Goal: Task Accomplishment & Management: Manage account settings

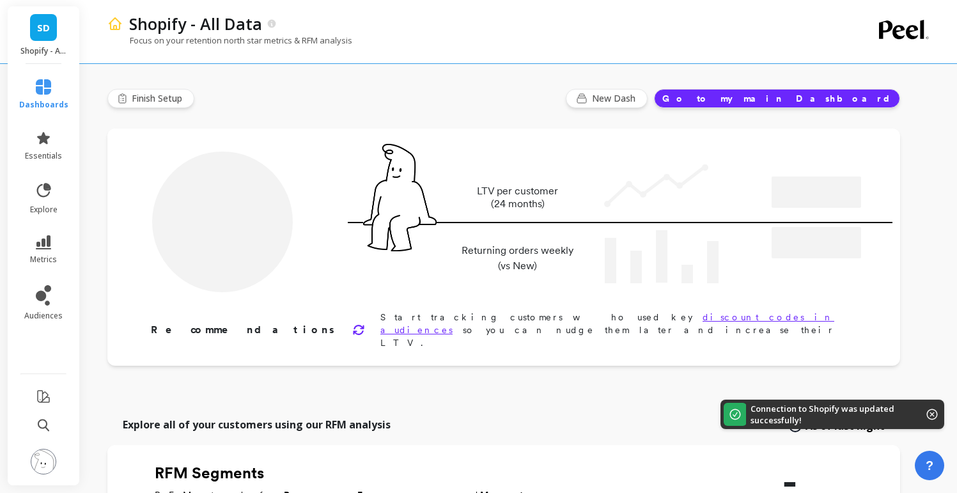
type input "Champions"
type input "20017"
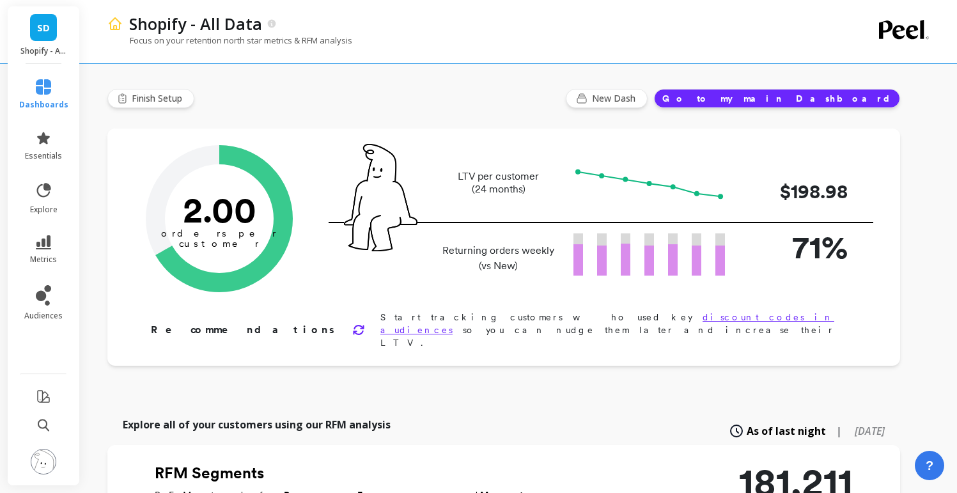
click at [599, 43] on div "Focus on your retention north star metrics & RFM analysis" at bounding box center [466, 47] width 719 height 24
click at [511, 22] on div "Shopify - All Data" at bounding box center [475, 24] width 704 height 22
click at [52, 84] on link "dashboards" at bounding box center [43, 94] width 49 height 31
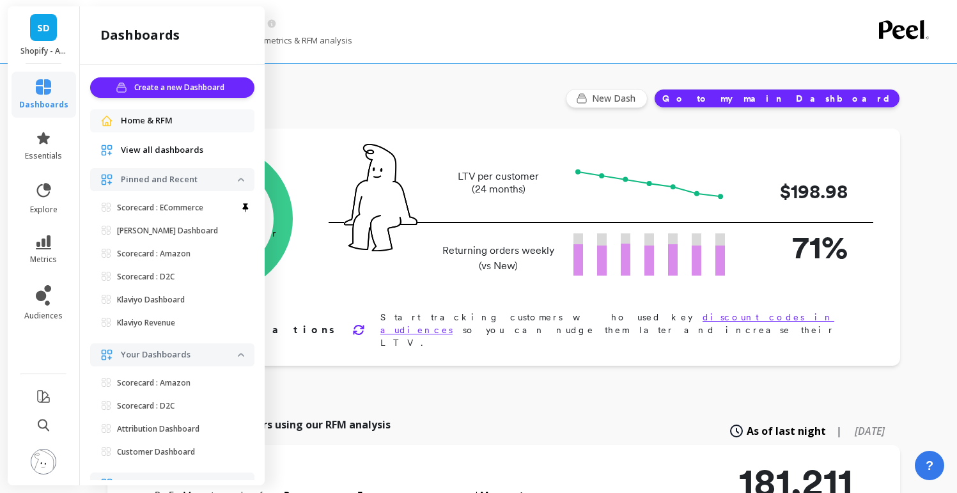
scroll to position [10, 0]
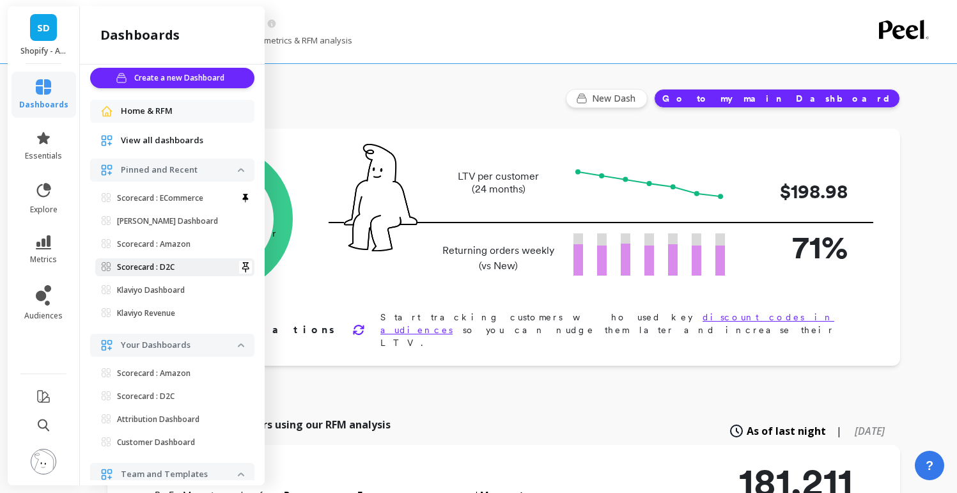
click at [155, 268] on p "Scorecard : D2C" at bounding box center [146, 267] width 58 height 10
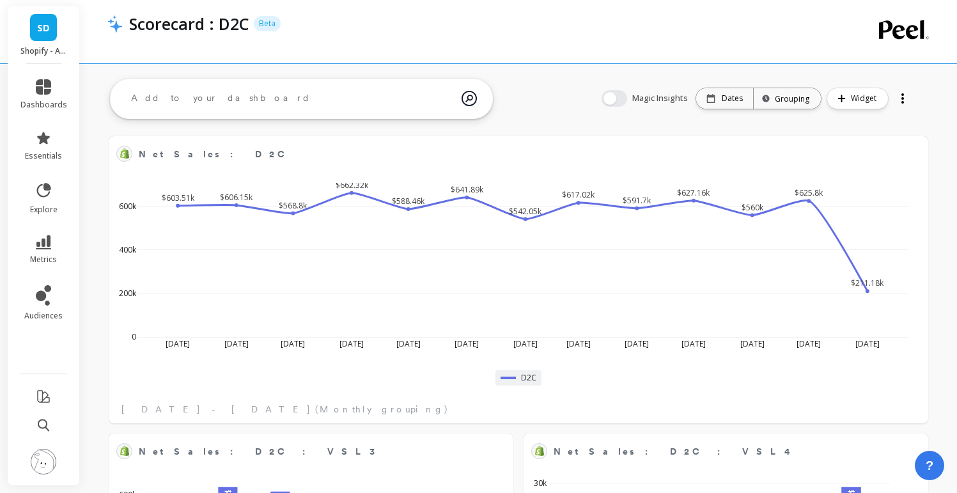
click at [565, 29] on div "Scorecard : D2C Beta" at bounding box center [475, 24] width 704 height 22
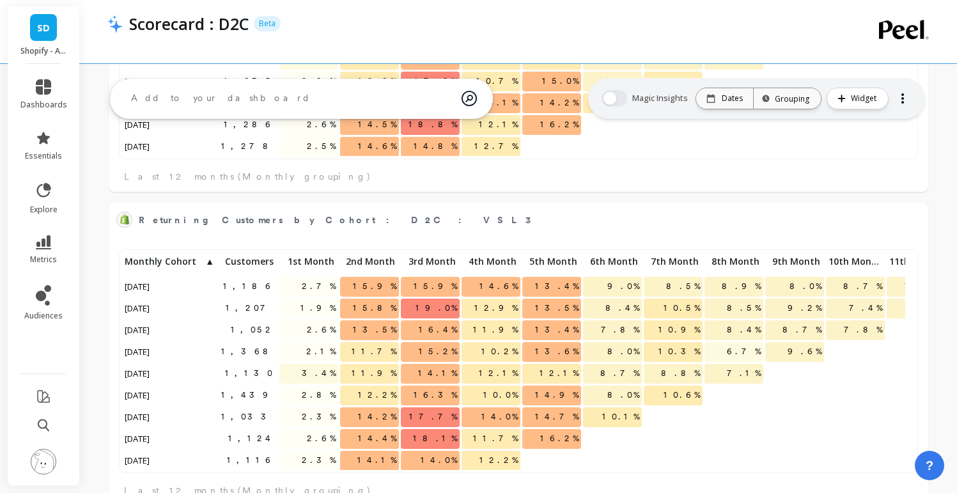
click at [527, 30] on div "Scorecard : D2C Beta" at bounding box center [475, 24] width 704 height 22
click at [43, 231] on li "metrics" at bounding box center [44, 250] width 62 height 45
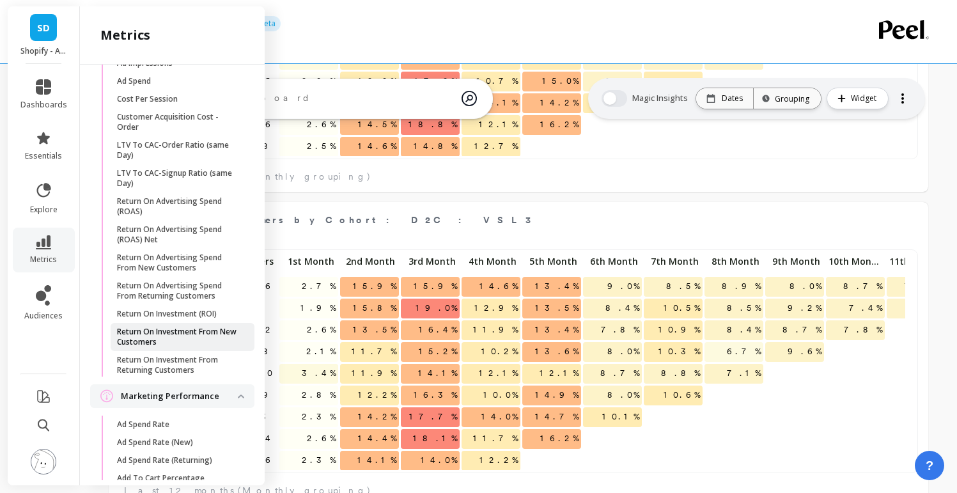
click at [168, 347] on p "Return On Investment From New Customers" at bounding box center [178, 337] width 122 height 20
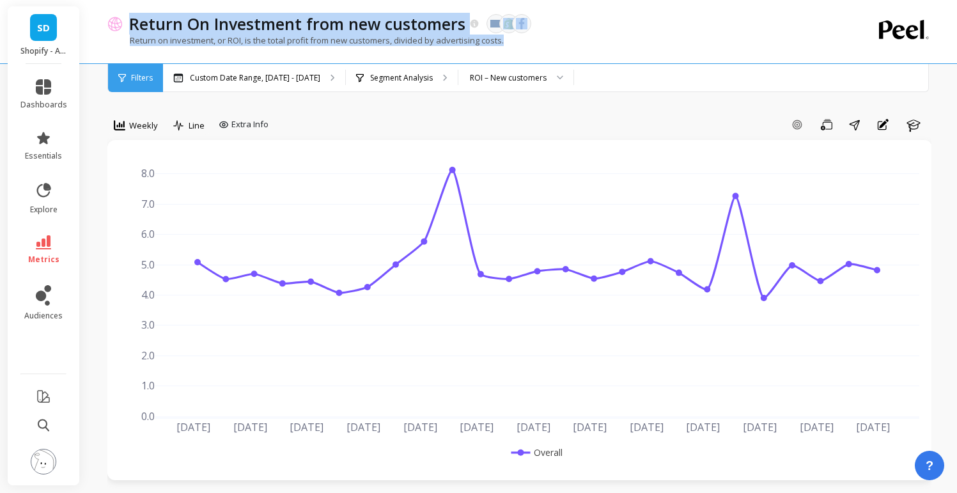
drag, startPoint x: 518, startPoint y: 43, endPoint x: 139, endPoint y: 12, distance: 380.9
click at [139, 12] on div "Return On Investment from new customers The data you are viewing comes from: Kl…" at bounding box center [466, 31] width 719 height 63
click at [604, 55] on div "Return on investment, or ROI, is the total profit from new customers, divided b…" at bounding box center [466, 47] width 719 height 24
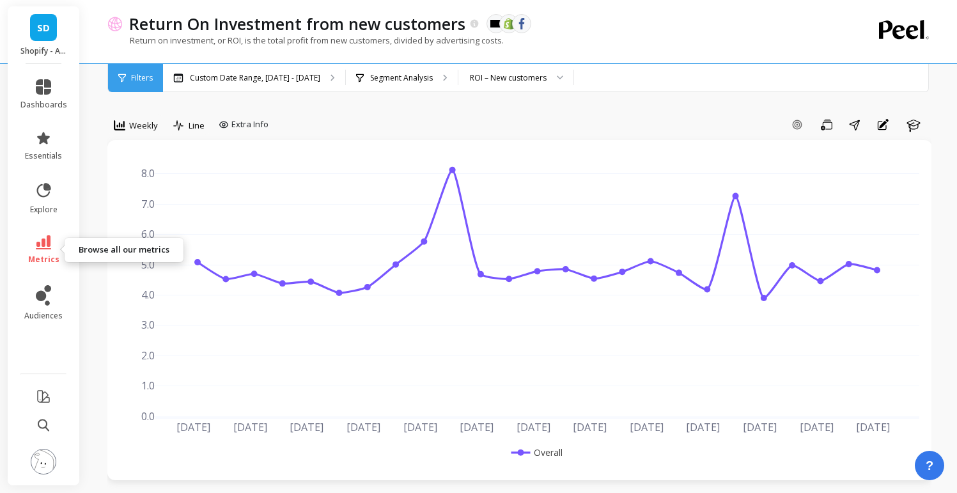
click at [53, 245] on link "metrics" at bounding box center [43, 249] width 47 height 29
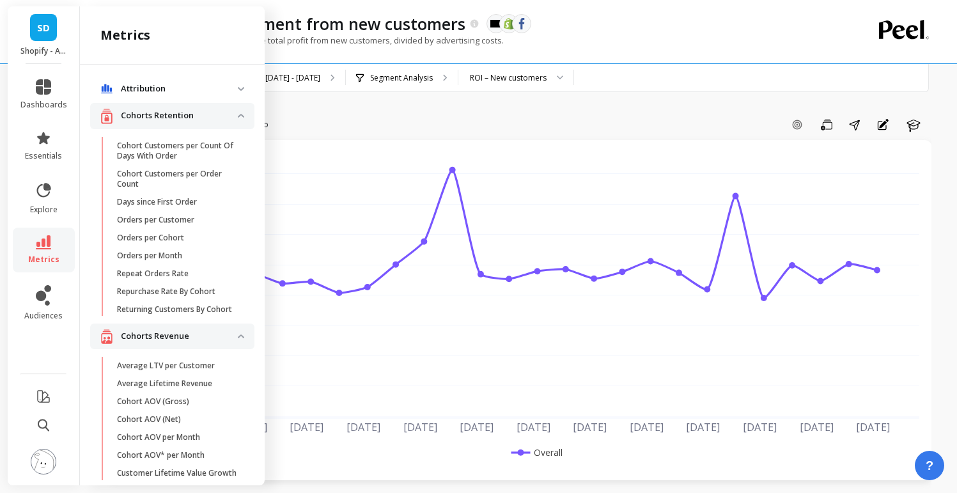
drag, startPoint x: 632, startPoint y: 40, endPoint x: 626, endPoint y: 58, distance: 18.4
click at [632, 41] on div "Return on investment, or ROI, is the total profit from new customers, divided b…" at bounding box center [466, 47] width 719 height 24
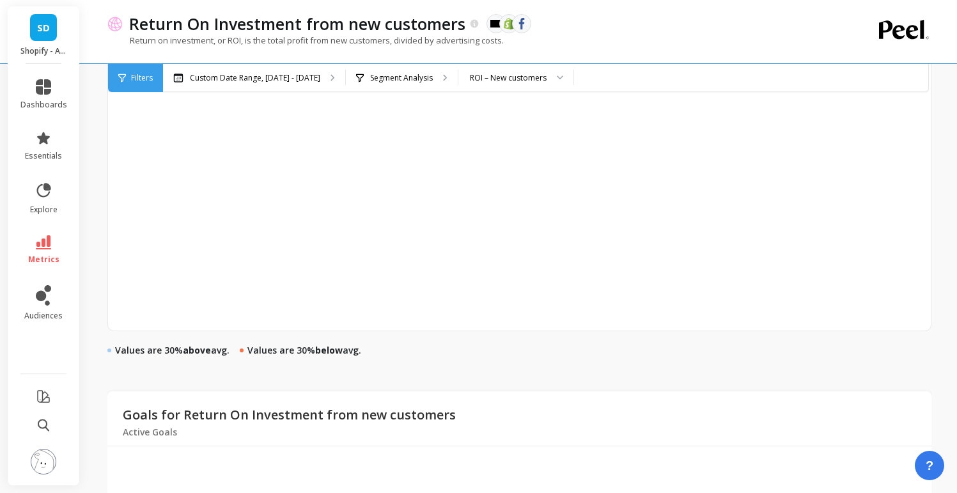
scroll to position [644, 0]
click at [47, 461] on img at bounding box center [44, 462] width 26 height 26
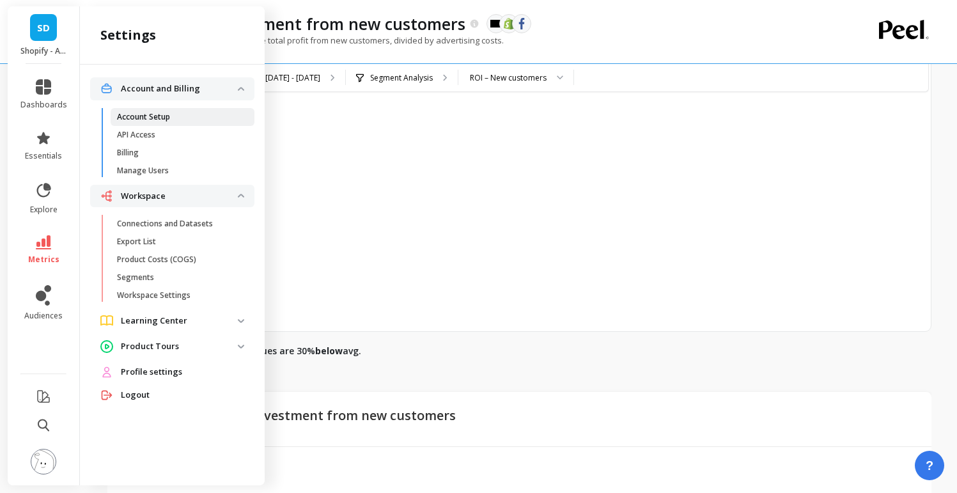
click at [149, 120] on p "Account Setup" at bounding box center [143, 117] width 53 height 10
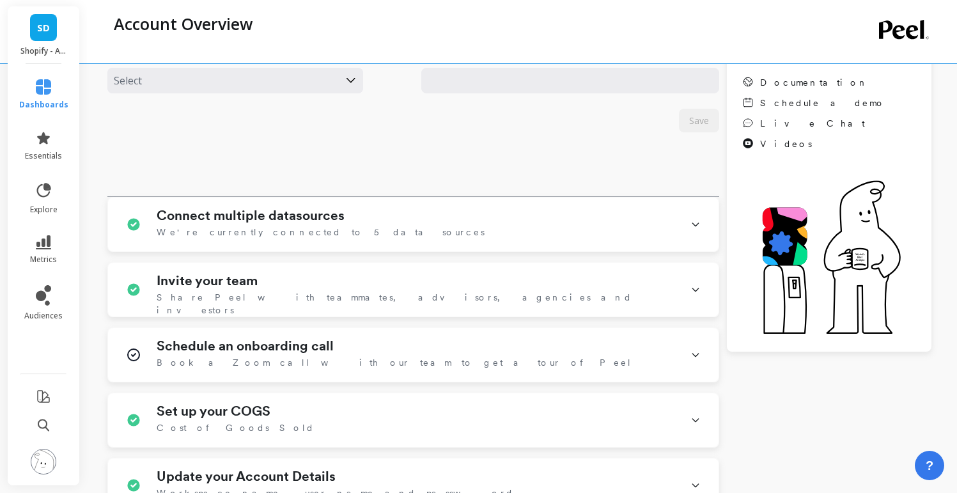
scroll to position [197, 0]
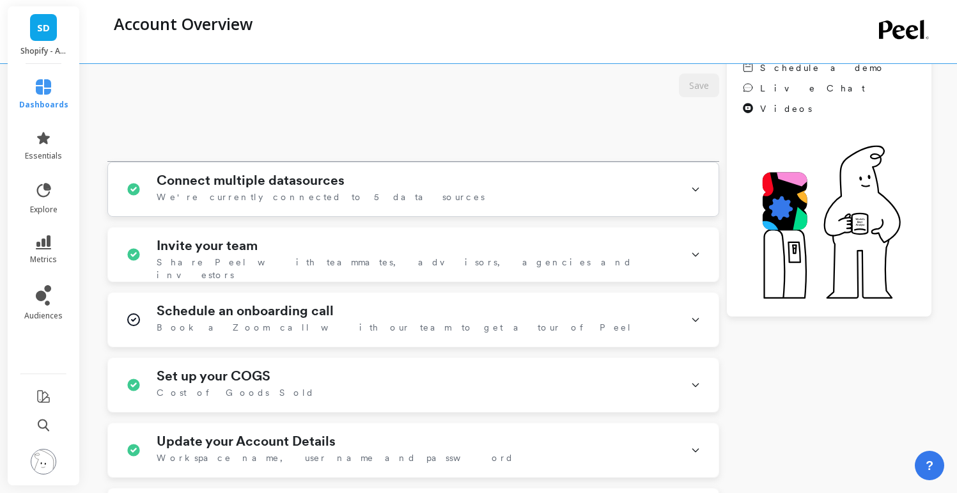
click at [690, 178] on div "Connect multiple datasources We're currently connected to 5 data sources" at bounding box center [413, 189] width 610 height 54
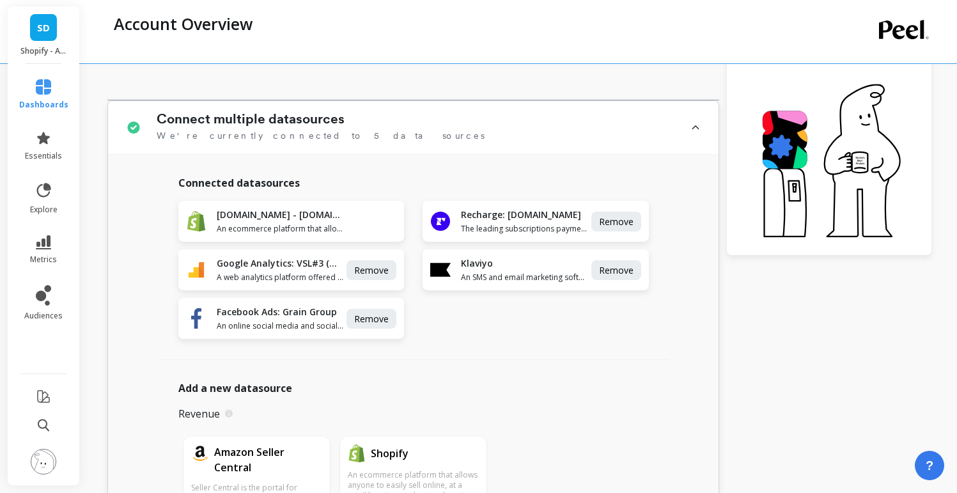
scroll to position [343, 0]
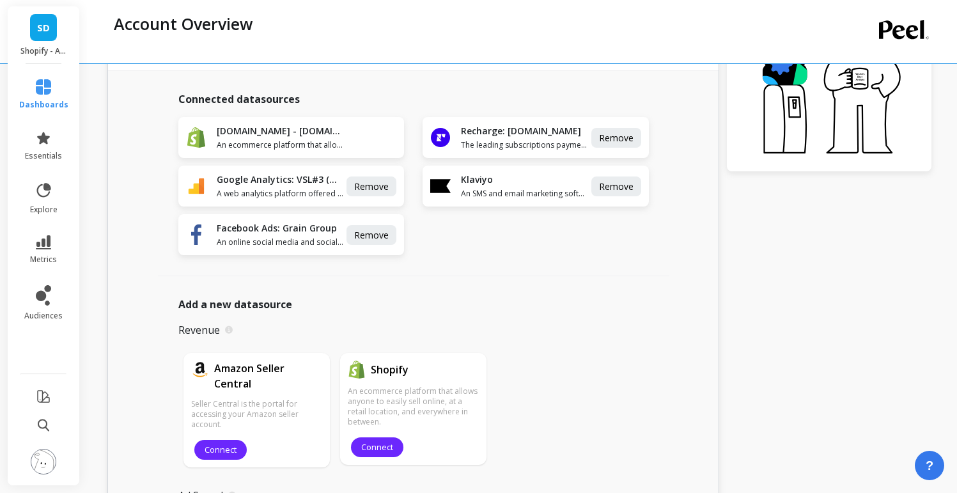
click at [633, 241] on div "[DOMAIN_NAME] - [DOMAIN_NAME] An ecommerce platform that allows anyone to easil…" at bounding box center [413, 186] width 470 height 138
click at [544, 233] on div "[DOMAIN_NAME] - [DOMAIN_NAME] An ecommerce platform that allows anyone to easil…" at bounding box center [413, 186] width 470 height 138
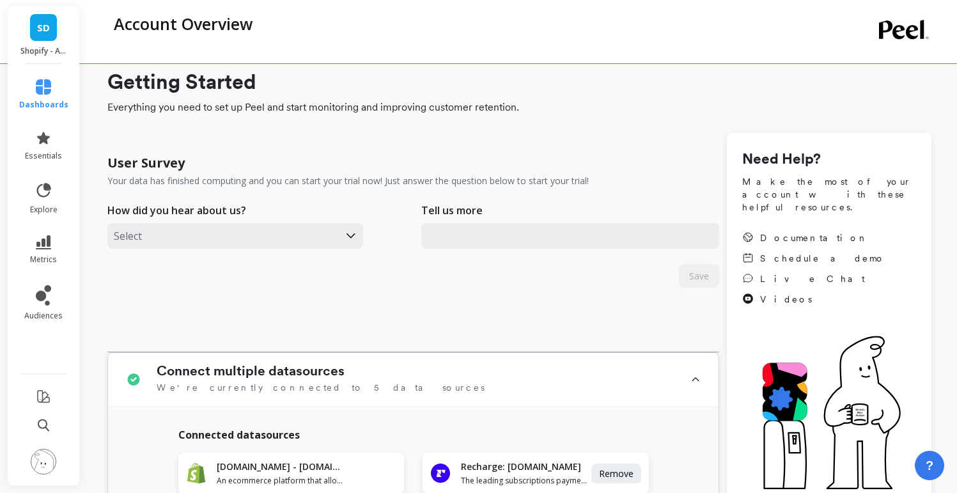
scroll to position [0, 0]
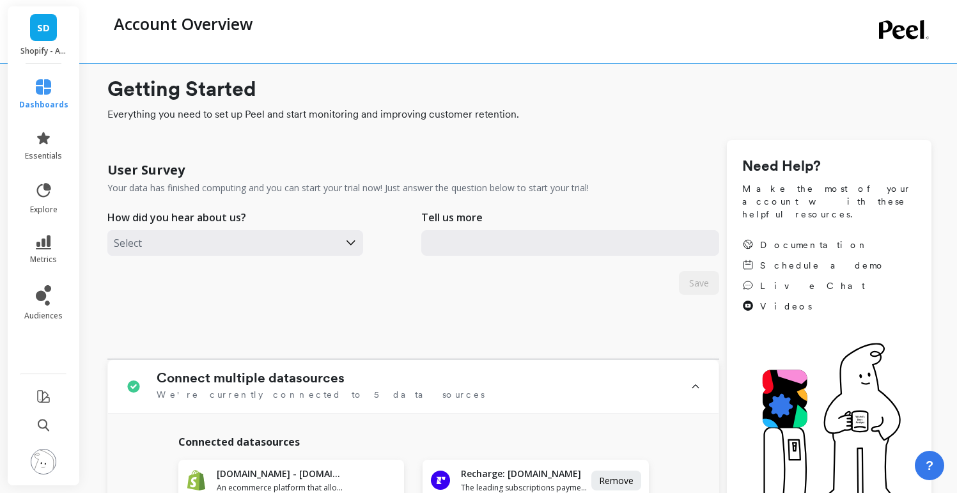
click at [471, 63] on div "Account Overview" at bounding box center [520, 32] width 867 height 64
click at [475, 25] on div "Account Overview" at bounding box center [466, 24] width 719 height 22
click at [525, 35] on div "Account Overview" at bounding box center [466, 31] width 719 height 63
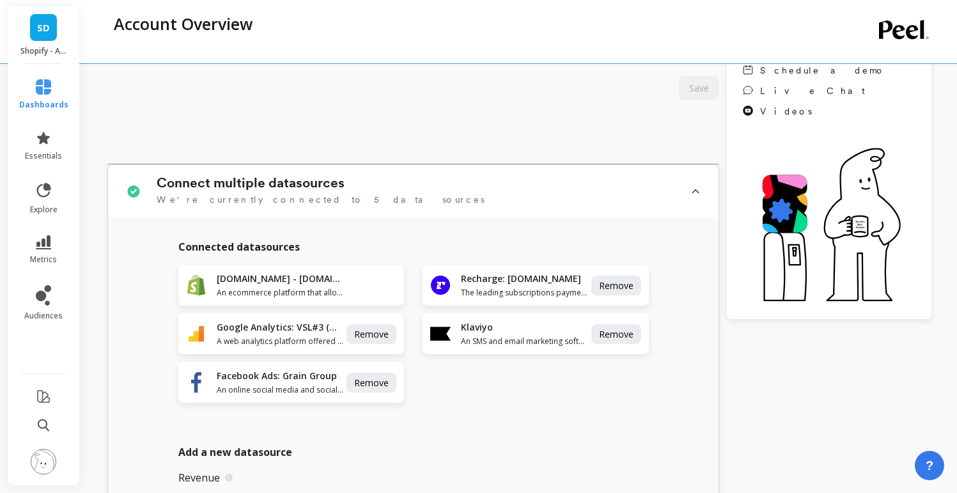
scroll to position [428, 0]
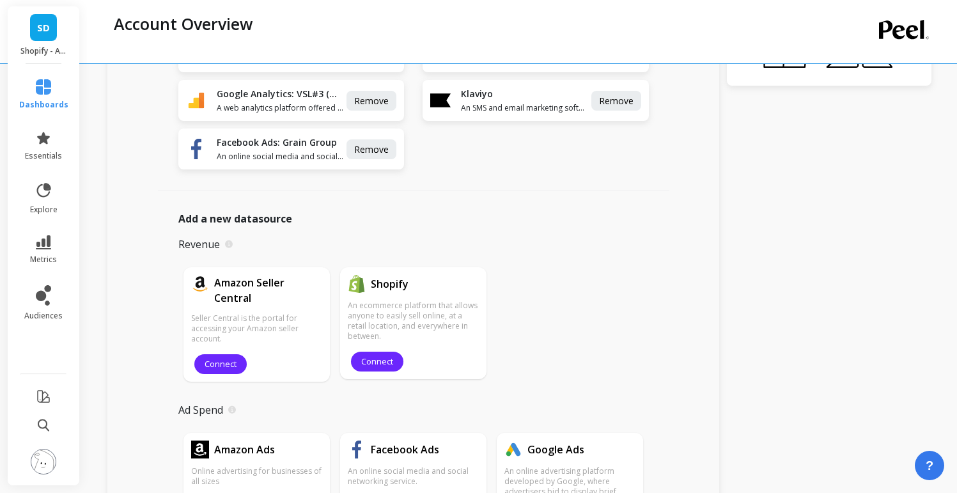
click at [36, 458] on img at bounding box center [44, 462] width 26 height 26
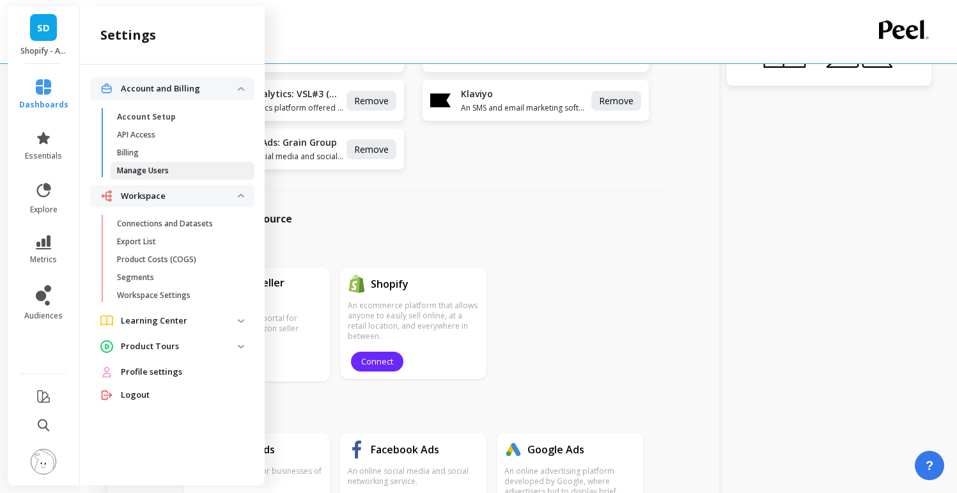
click at [145, 174] on p "Manage Users" at bounding box center [143, 171] width 52 height 10
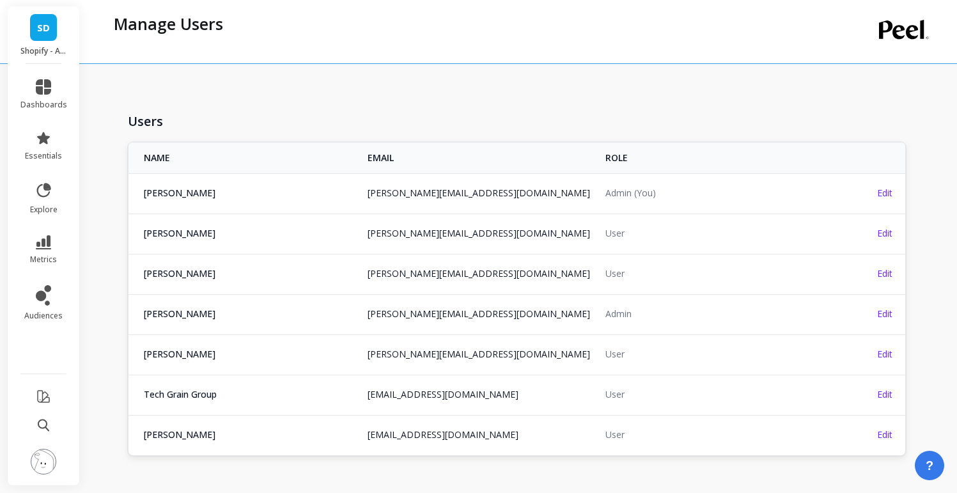
drag, startPoint x: 461, startPoint y: 91, endPoint x: 600, endPoint y: 121, distance: 141.9
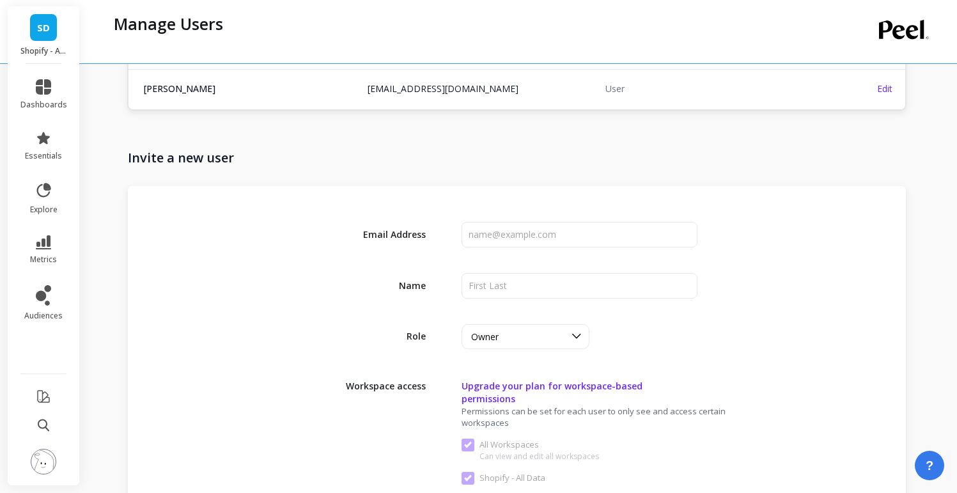
scroll to position [506, 0]
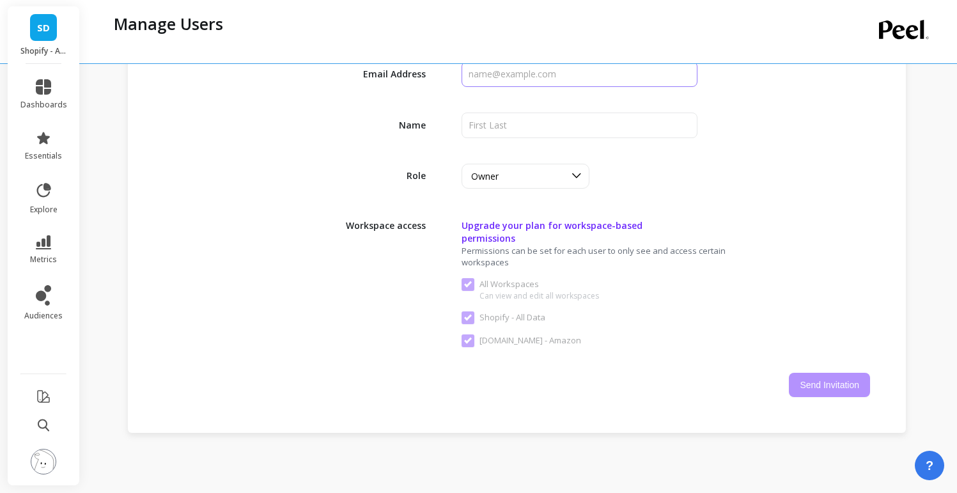
click at [534, 80] on input "input" at bounding box center [578, 74] width 235 height 26
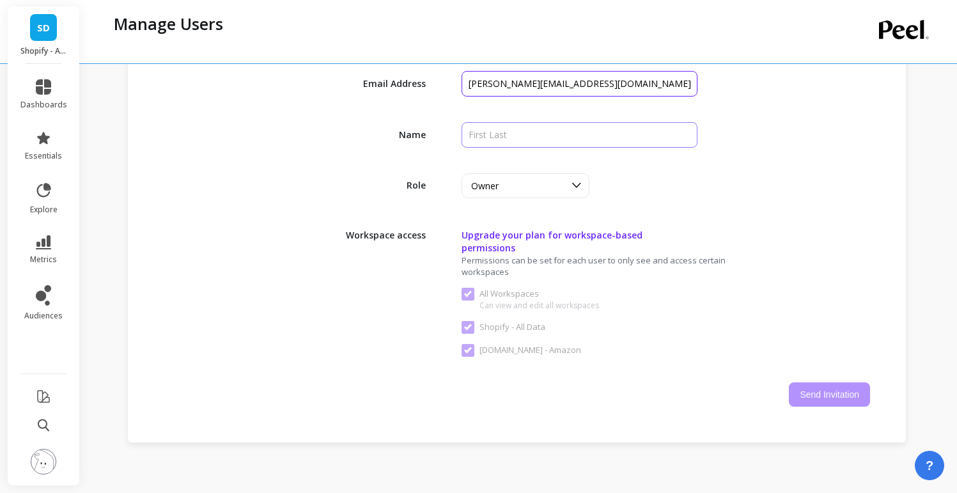
scroll to position [492, 0]
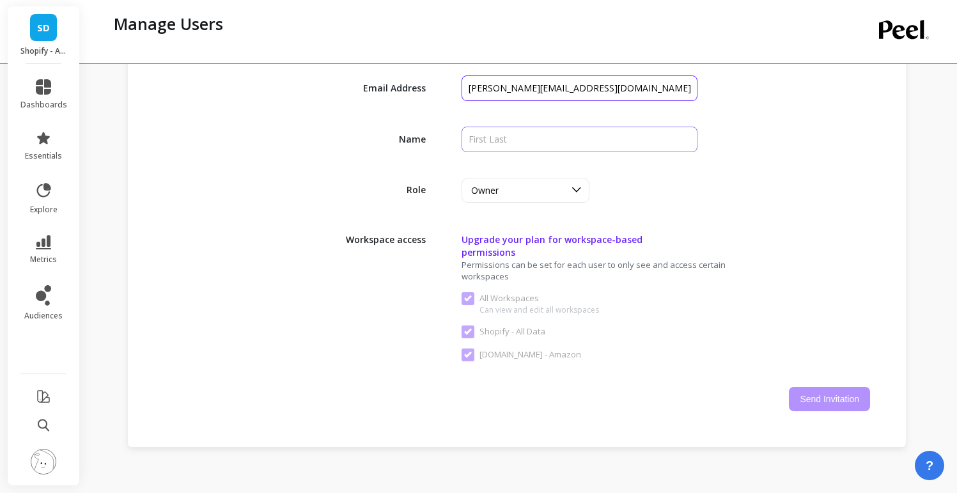
type input "[PERSON_NAME][EMAIL_ADDRESS][DOMAIN_NAME]"
click at [527, 135] on input "input" at bounding box center [578, 140] width 235 height 26
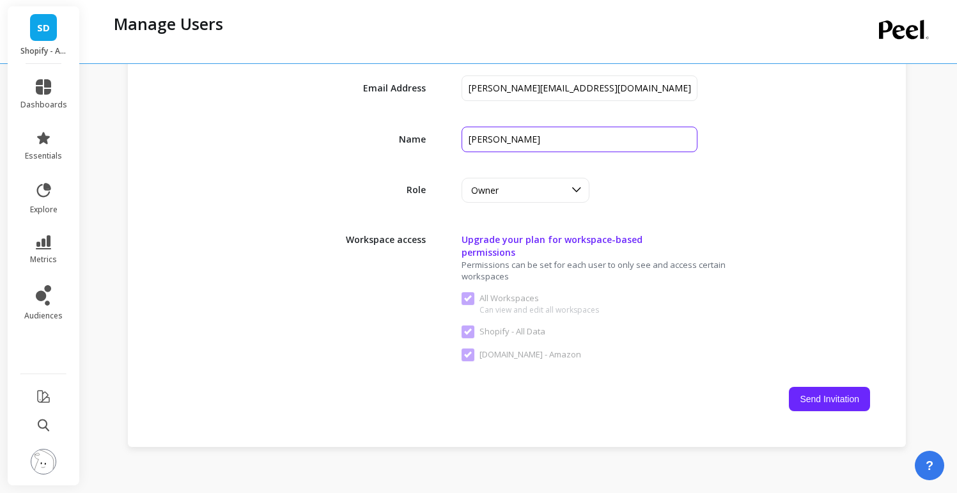
type input "[PERSON_NAME]"
click at [751, 224] on div "Email Address Name Role Owner Workspace access Upgrade your plan for workspace-…" at bounding box center [517, 243] width 778 height 407
click at [598, 194] on div "Owner" at bounding box center [578, 190] width 235 height 25
click at [569, 189] on icon at bounding box center [576, 190] width 14 height 14
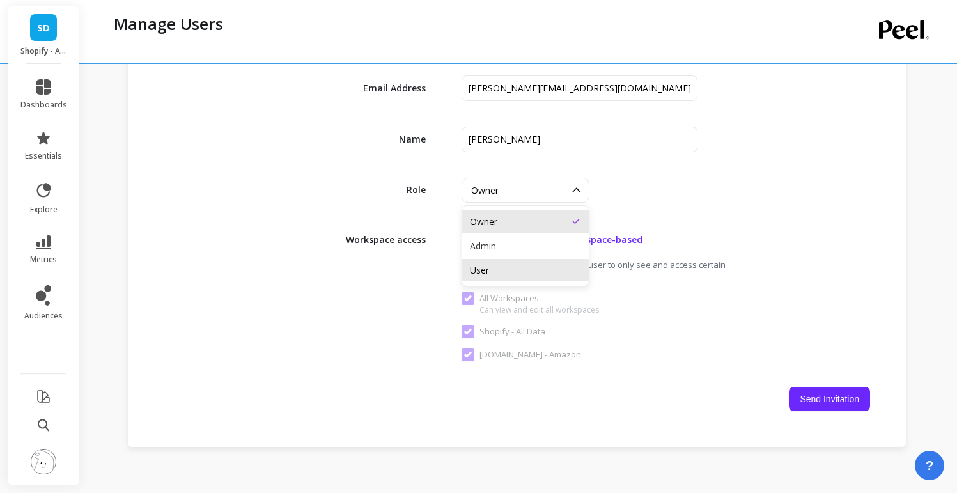
click at [519, 272] on div "User" at bounding box center [525, 270] width 111 height 12
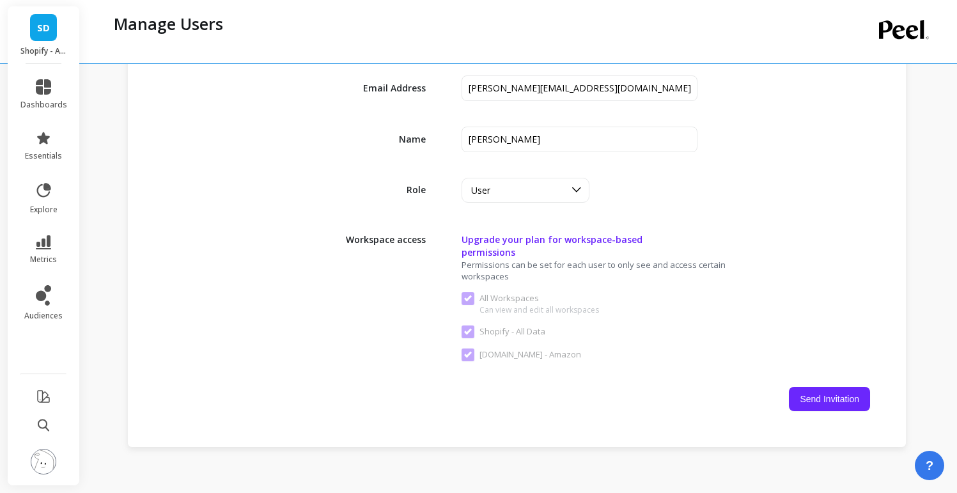
click at [817, 192] on div "Role option User, selected. User" at bounding box center [517, 190] width 706 height 25
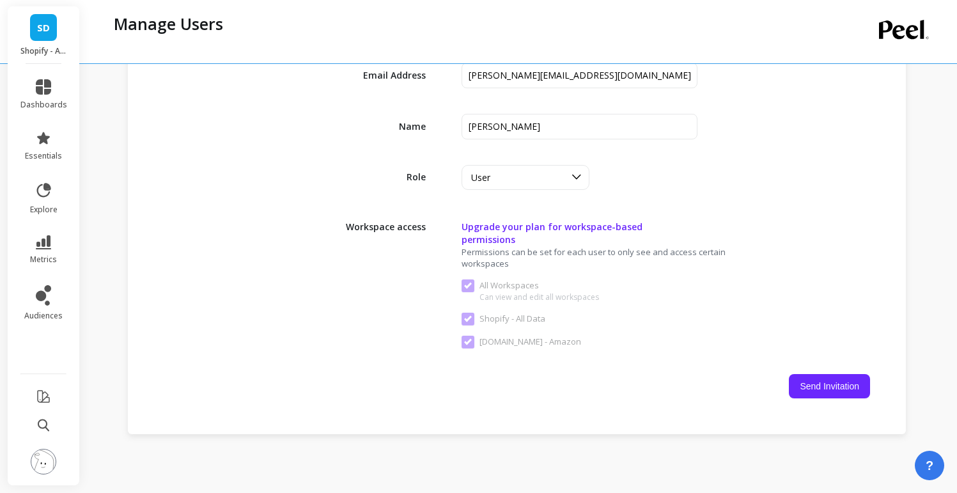
scroll to position [582, 0]
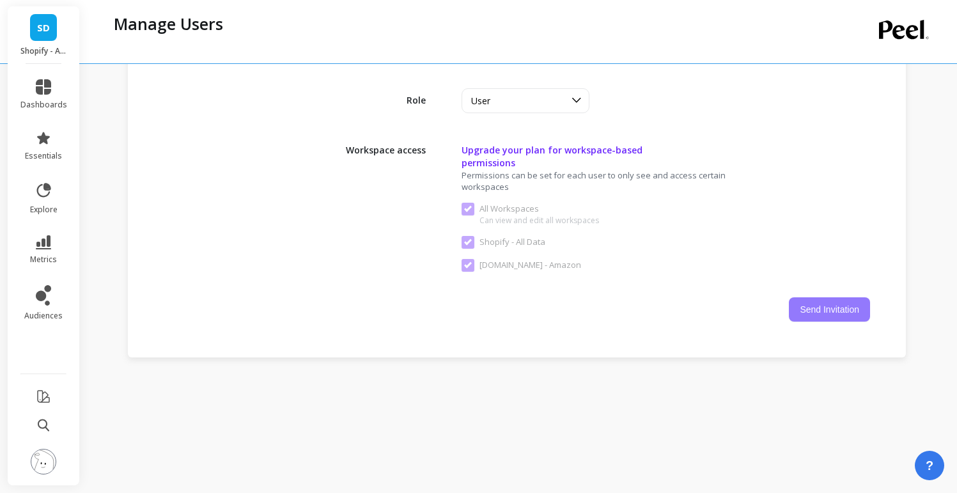
click at [861, 297] on button "Send Invitation" at bounding box center [829, 309] width 81 height 24
checkbox Workspaces "false"
checkbox Data "false"
checkbox Amazon "false"
checkbox Workspaces "true"
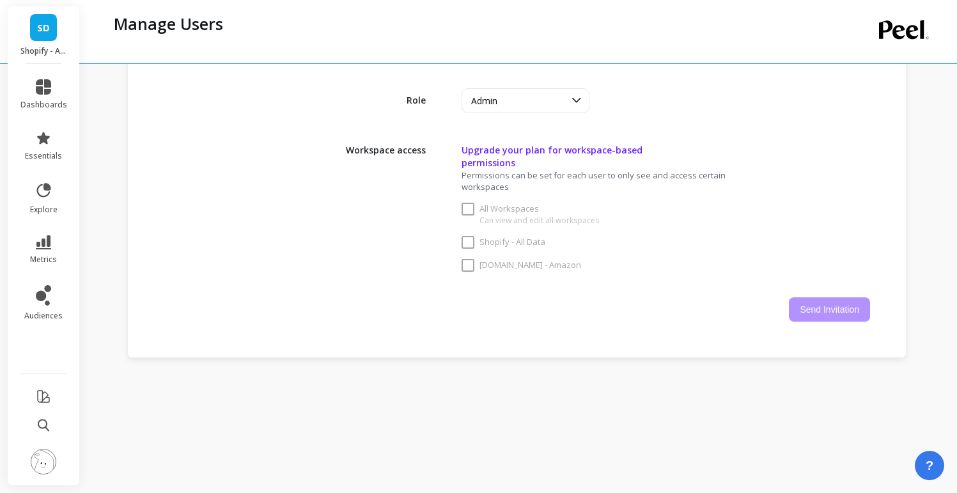
checkbox Data "true"
checkbox Amazon "true"
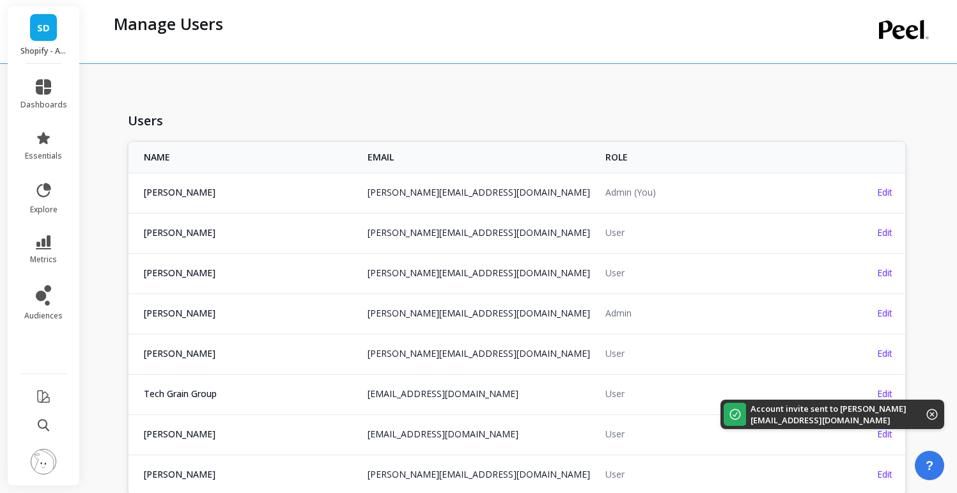
scroll to position [0, 0]
click at [627, 109] on div "Users" at bounding box center [517, 121] width 778 height 35
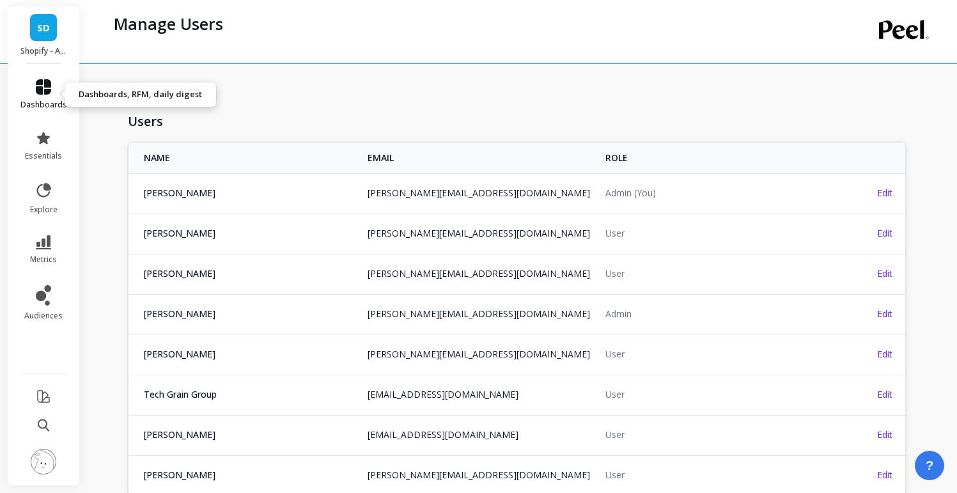
click at [63, 101] on span "dashboards" at bounding box center [43, 105] width 47 height 10
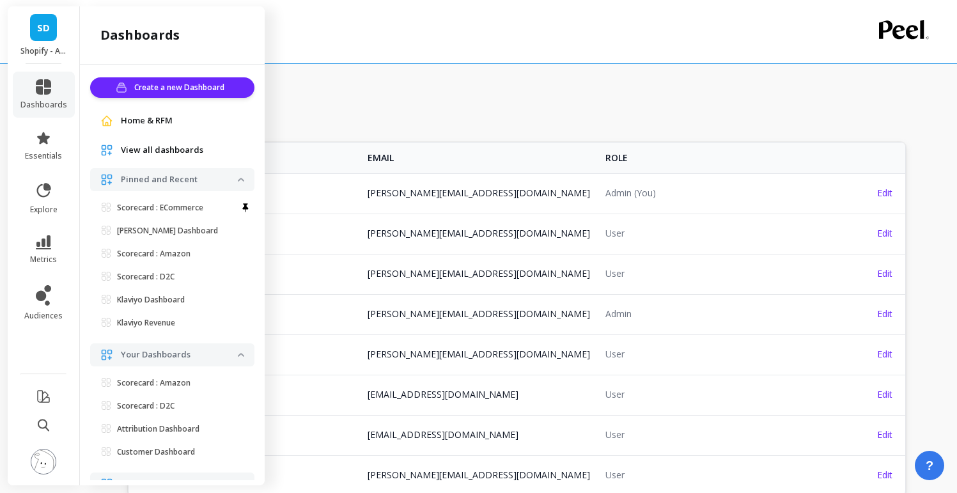
scroll to position [10, 0]
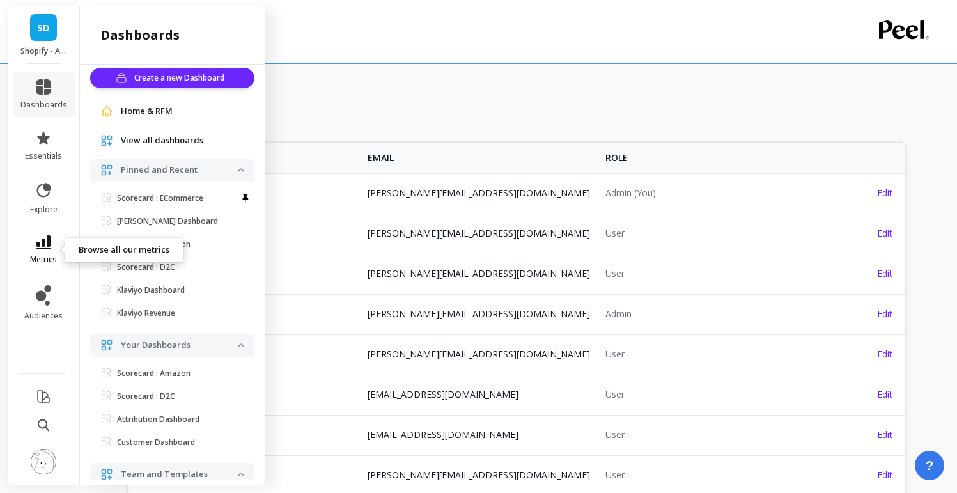
drag, startPoint x: 42, startPoint y: 240, endPoint x: 59, endPoint y: 239, distance: 17.9
click at [42, 240] on icon at bounding box center [43, 242] width 15 height 14
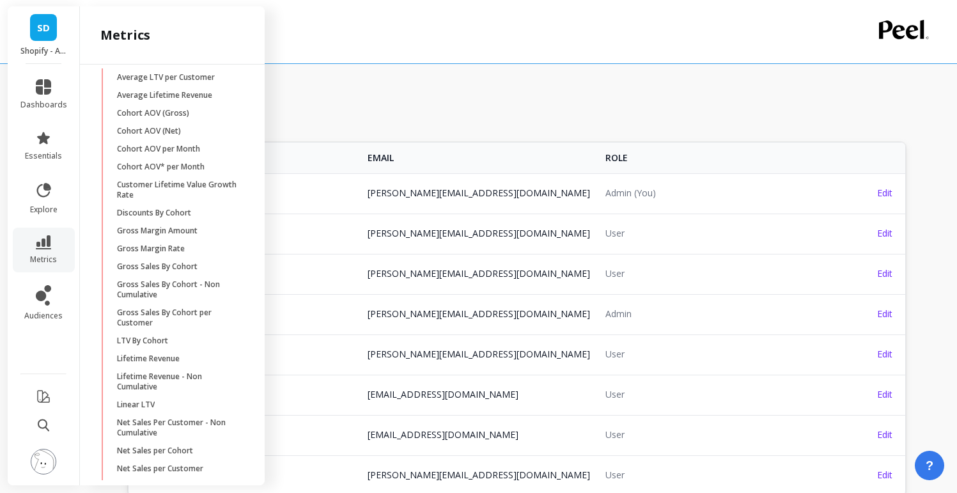
scroll to position [0, 0]
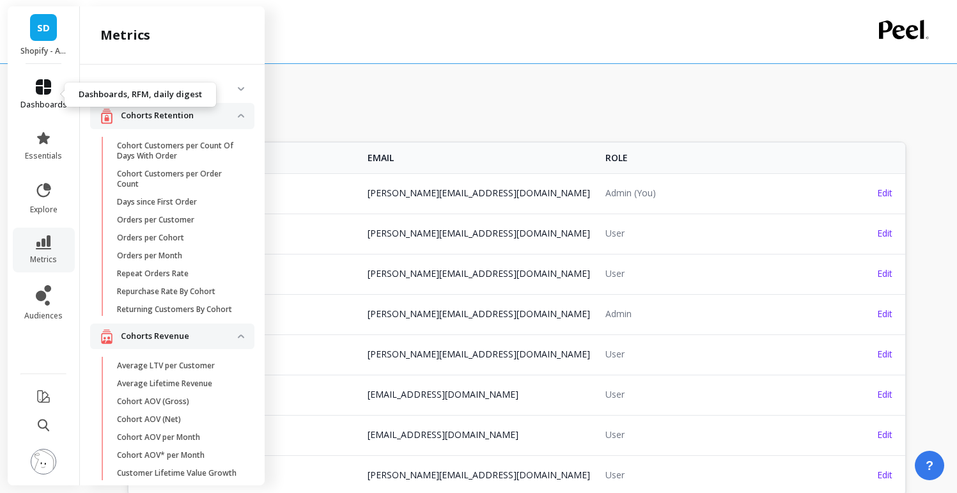
click at [56, 95] on link "dashboards" at bounding box center [43, 94] width 47 height 31
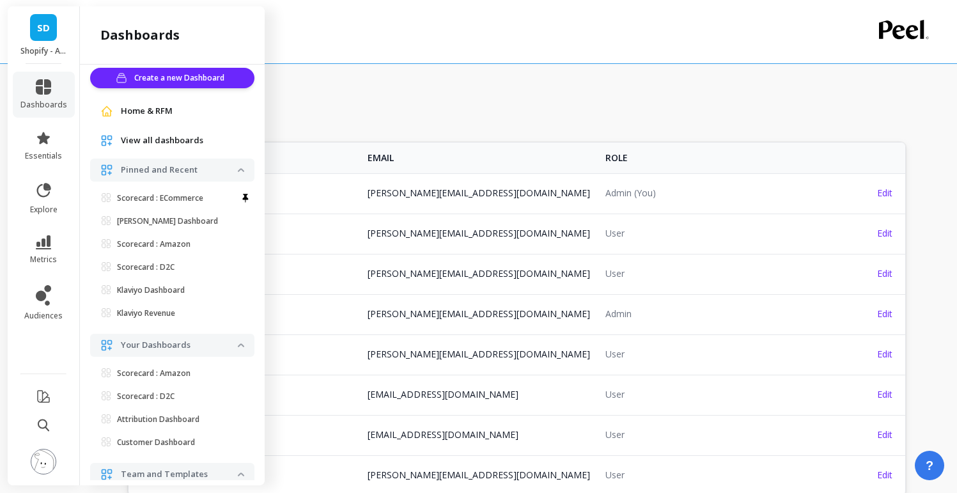
scroll to position [12, 0]
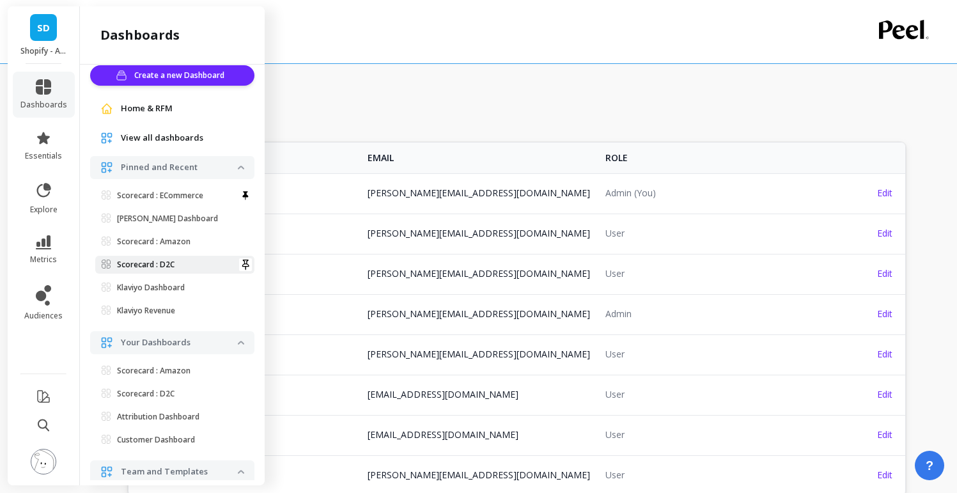
click at [160, 262] on p "Scorecard : D2C" at bounding box center [146, 264] width 58 height 10
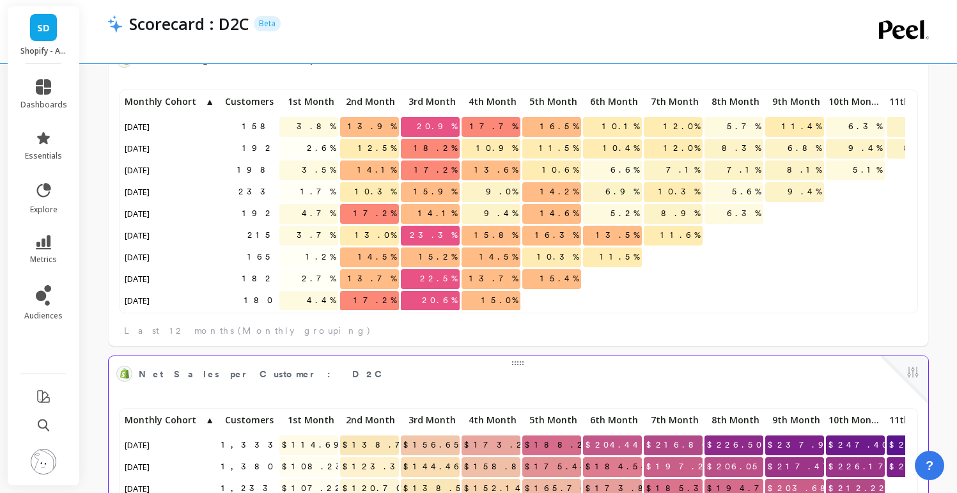
scroll to position [10, 10]
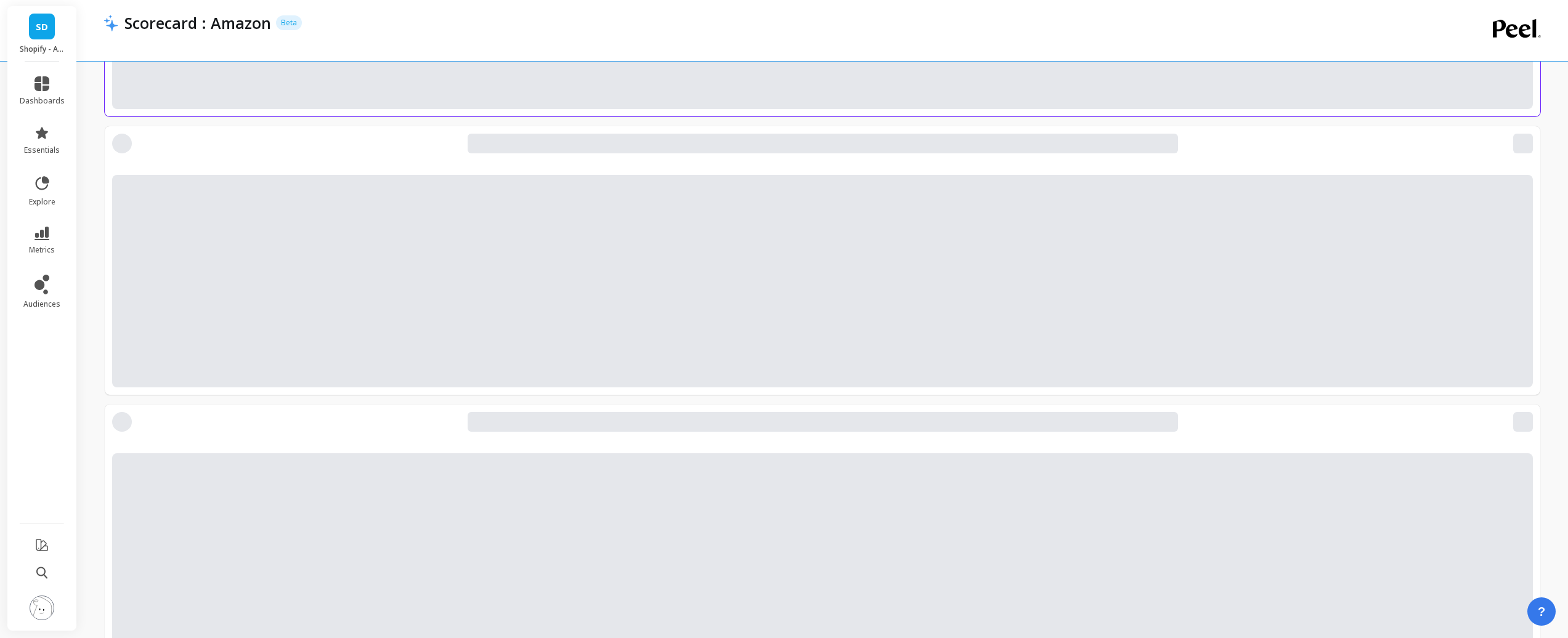
scroll to position [7216, 0]
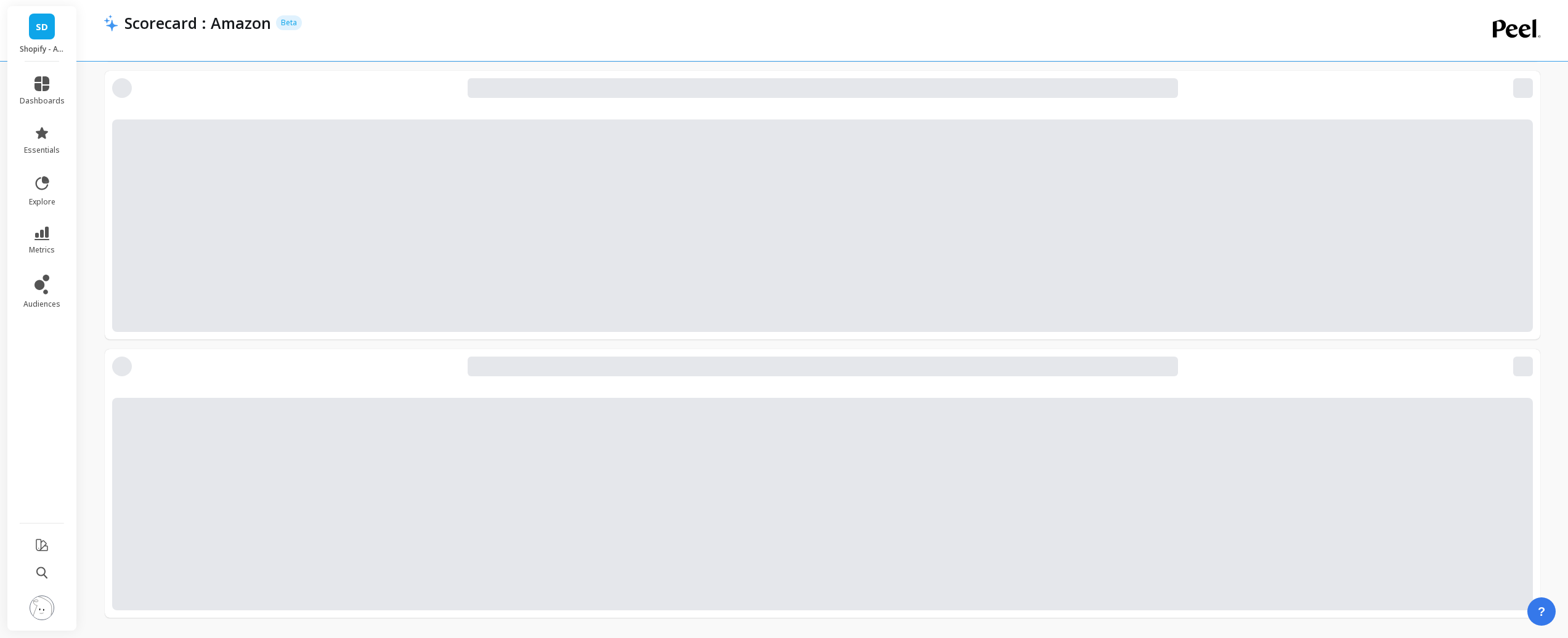
click at [458, 28] on div "Scorecard : Amazon Beta" at bounding box center [780, 23] width 1323 height 21
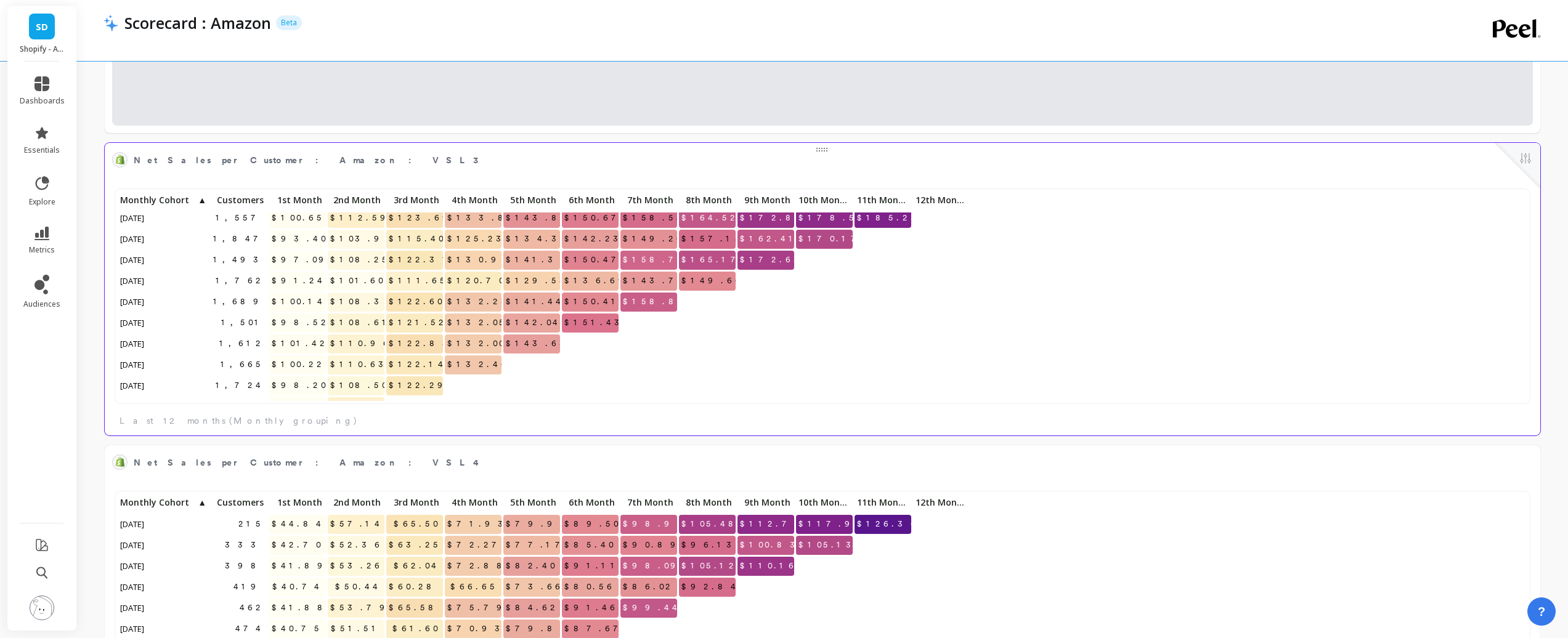
scroll to position [0, 0]
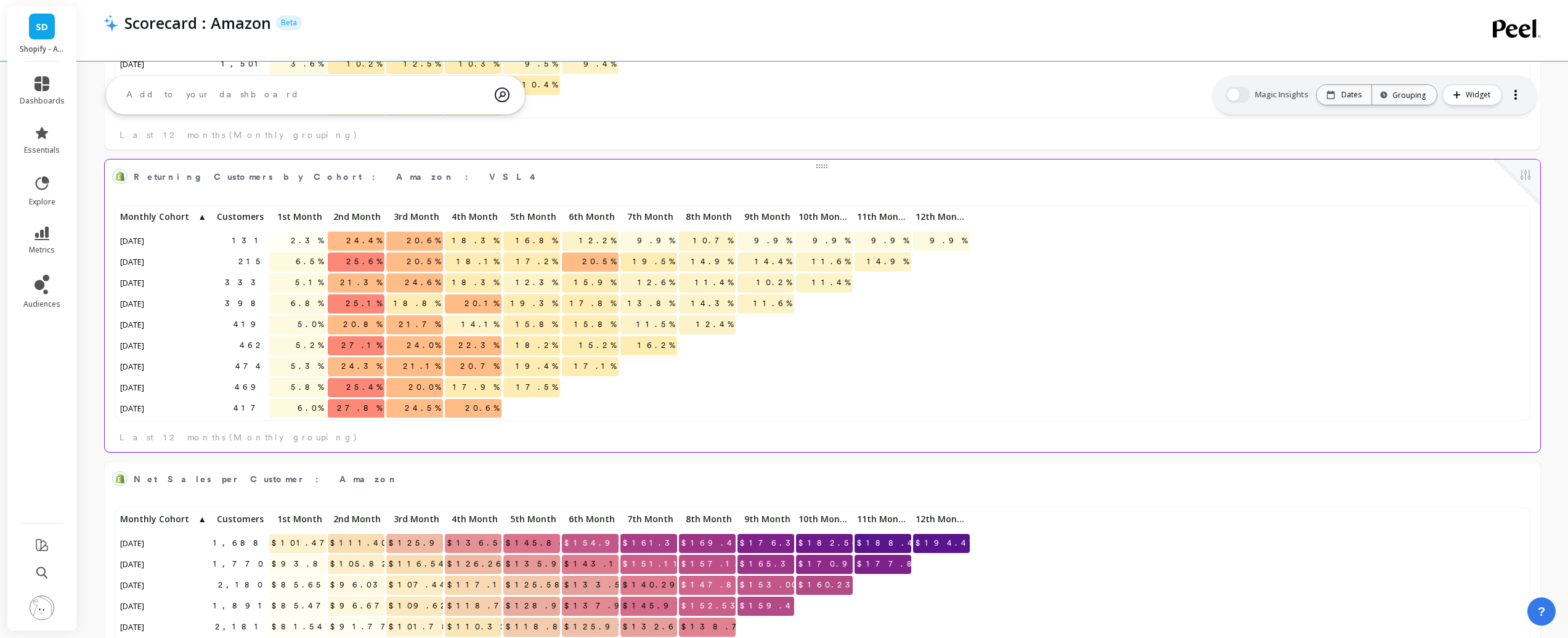
click at [872, 329] on p at bounding box center [882, 361] width 57 height 9
drag, startPoint x: 373, startPoint y: 352, endPoint x: 734, endPoint y: 360, distance: 361.1
click at [734, 329] on div "131 2.3% 24.4% 20.6% 18.3% 16.8% 12.2% 9.9% 10.7% 9.9% 9.9% 9.9% 9.9% 215 6.5% …" at bounding box center [544, 365] width 853 height 315
click at [778, 329] on div at bounding box center [765, 367] width 57 height 19
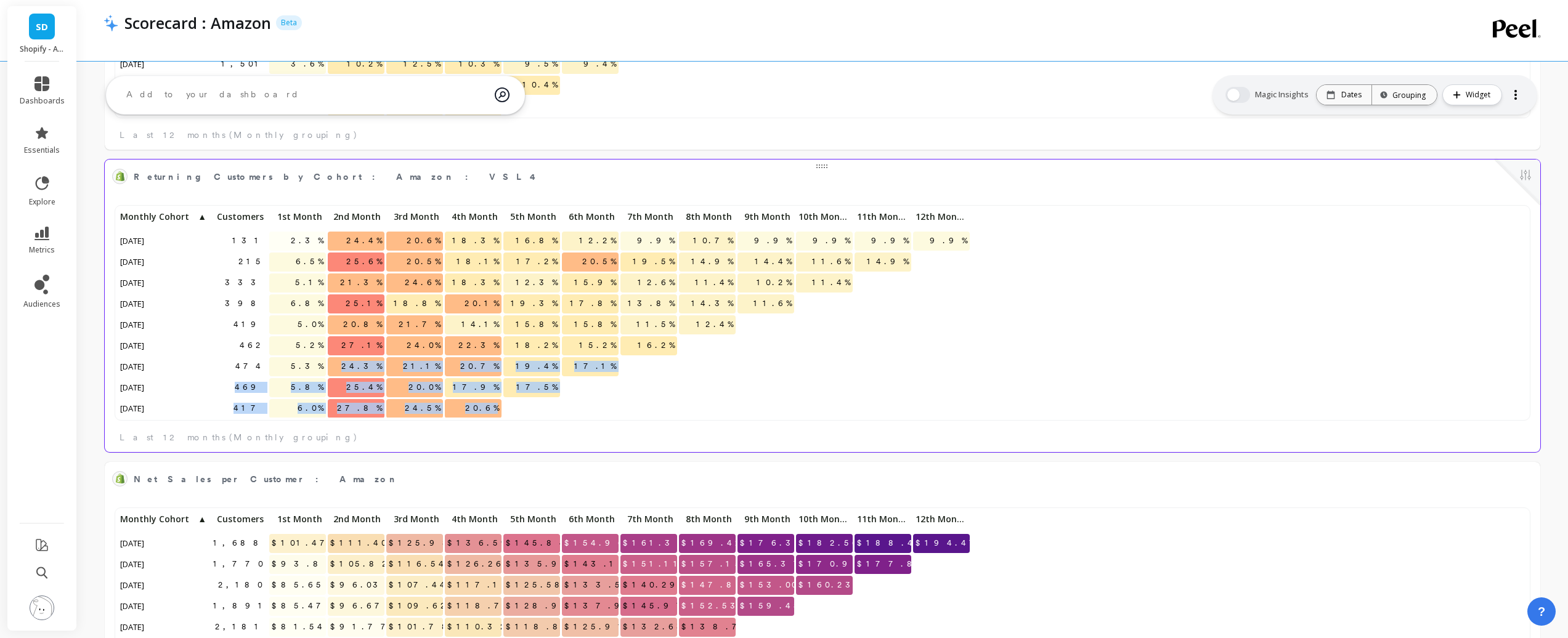
drag, startPoint x: 388, startPoint y: 368, endPoint x: 535, endPoint y: 414, distance: 154.0
click at [535, 329] on div "131 2.3% 24.4% 20.6% 18.3% 16.8% 12.2% 9.9% 10.7% 9.9% 9.9% 9.9% 9.9% 215 6.5% …" at bounding box center [544, 365] width 853 height 315
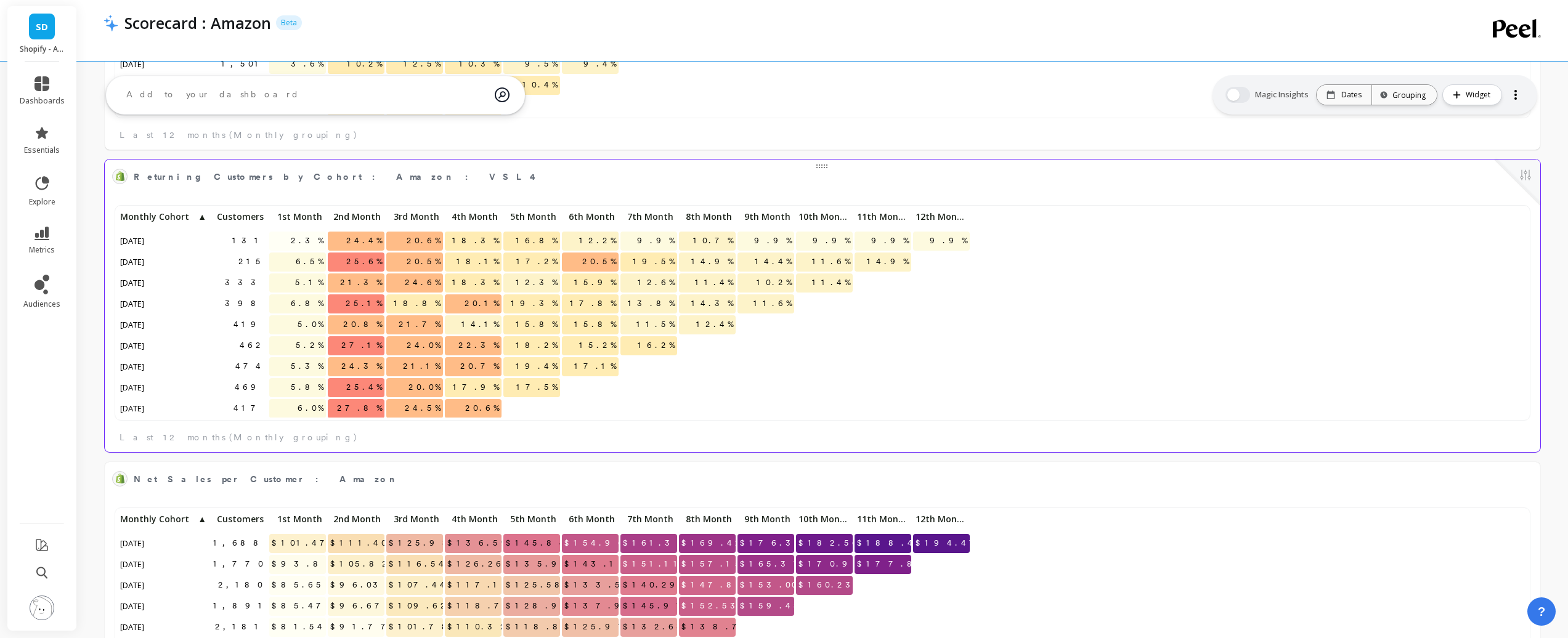
click at [571, 329] on div "131 2.3% 24.4% 20.6% 18.3% 16.8% 12.2% 9.9% 10.7% 9.9% 9.9% 9.9% 9.9% 215 6.5% …" at bounding box center [822, 322] width 1435 height 259
drag, startPoint x: 359, startPoint y: 406, endPoint x: 516, endPoint y: 411, distance: 157.1
click at [516, 329] on div "131 2.3% 24.4% 20.6% 18.3% 16.8% 12.2% 9.9% 10.7% 9.9% 9.9% 9.9% 9.9% 215 6.5% …" at bounding box center [544, 365] width 853 height 315
click at [571, 329] on div at bounding box center [590, 409] width 57 height 19
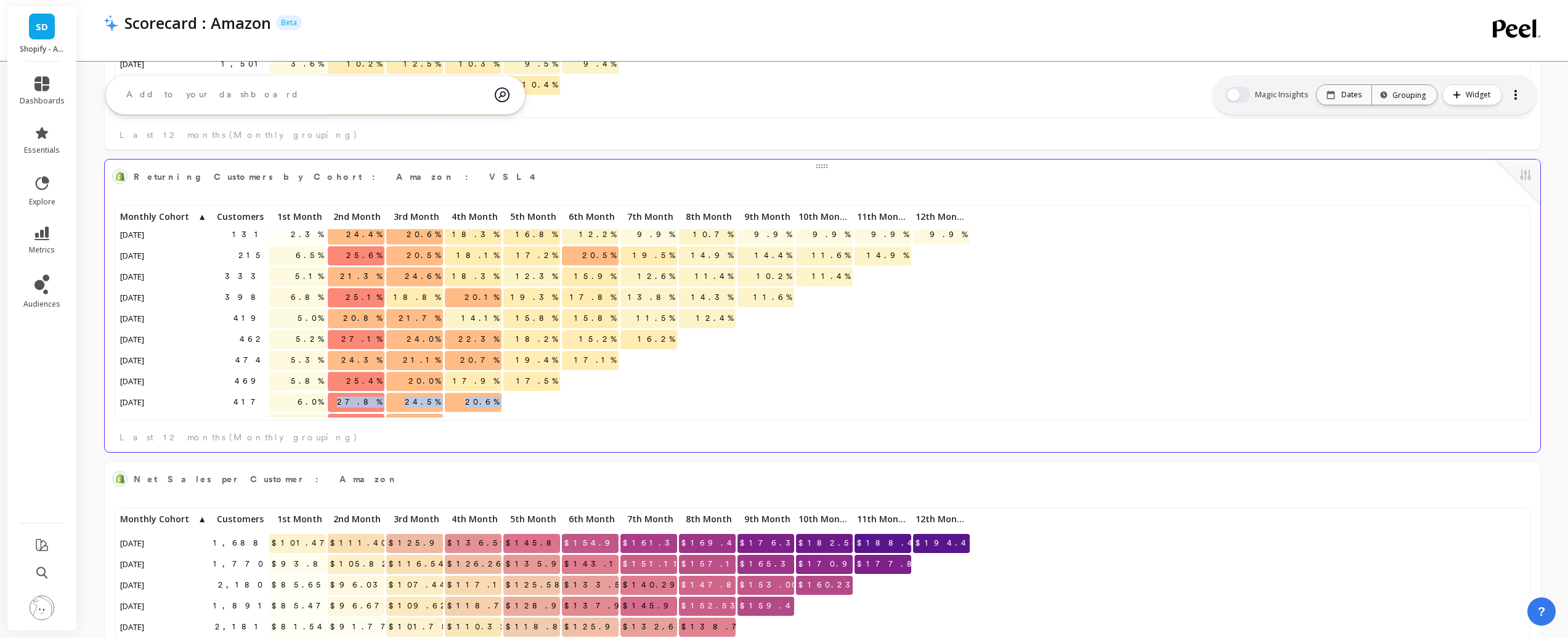
drag, startPoint x: 351, startPoint y: 402, endPoint x: 519, endPoint y: 415, distance: 168.5
click at [519, 329] on div "131 2.3% 24.4% 20.6% 18.3% 16.8% 12.2% 9.9% 10.7% 9.9% 9.9% 9.9% 9.9% 215 6.5% …" at bounding box center [544, 350] width 853 height 296
drag, startPoint x: 303, startPoint y: 400, endPoint x: 514, endPoint y: 403, distance: 211.0
click at [514, 329] on div "131 2.3% 24.4% 20.6% 18.3% 16.8% 12.2% 9.9% 10.7% 9.9% 9.9% 9.9% 9.9% 215 6.5% …" at bounding box center [544, 350] width 853 height 296
click at [731, 40] on div at bounding box center [772, 40] width 1339 height 13
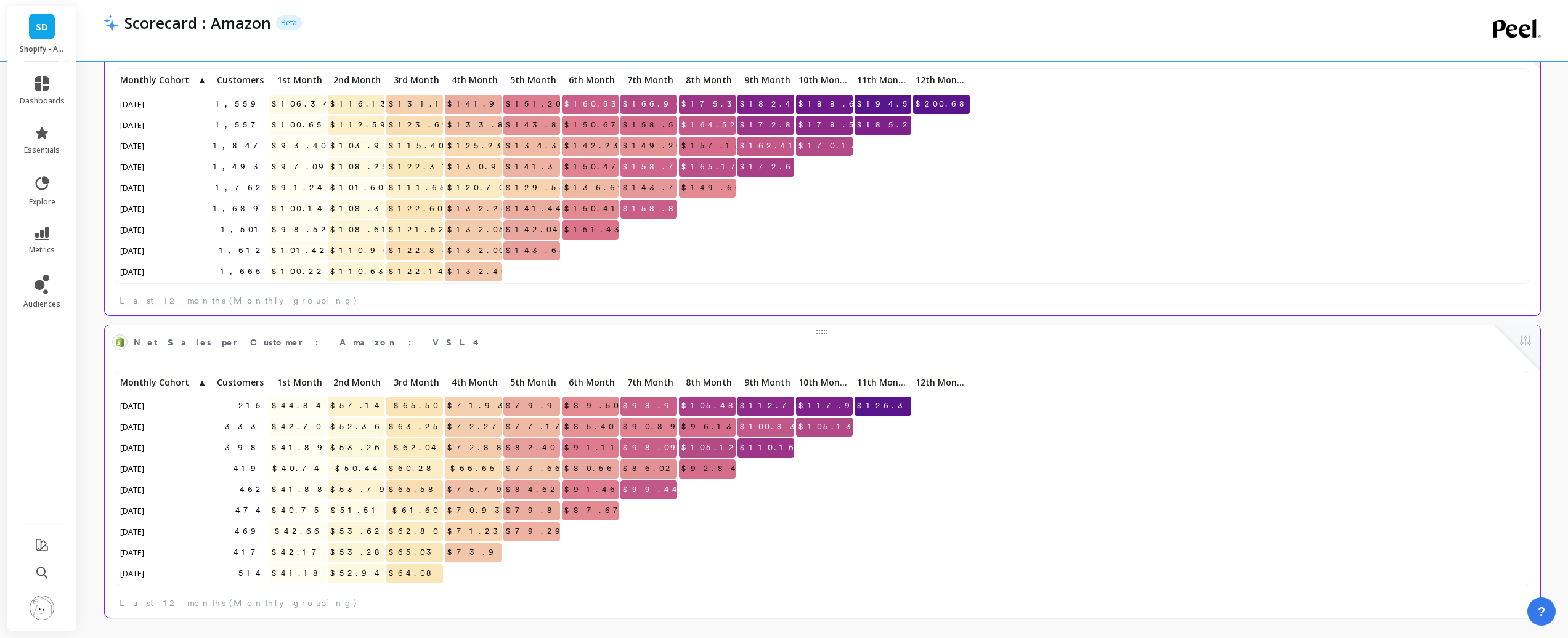
click at [997, 329] on div "131 $46.13 $57.51 $67.95 $75.87 $84.93 $91.48 $96.55 $101.06 $106.54 $112.79 $1…" at bounding box center [822, 482] width 1409 height 216
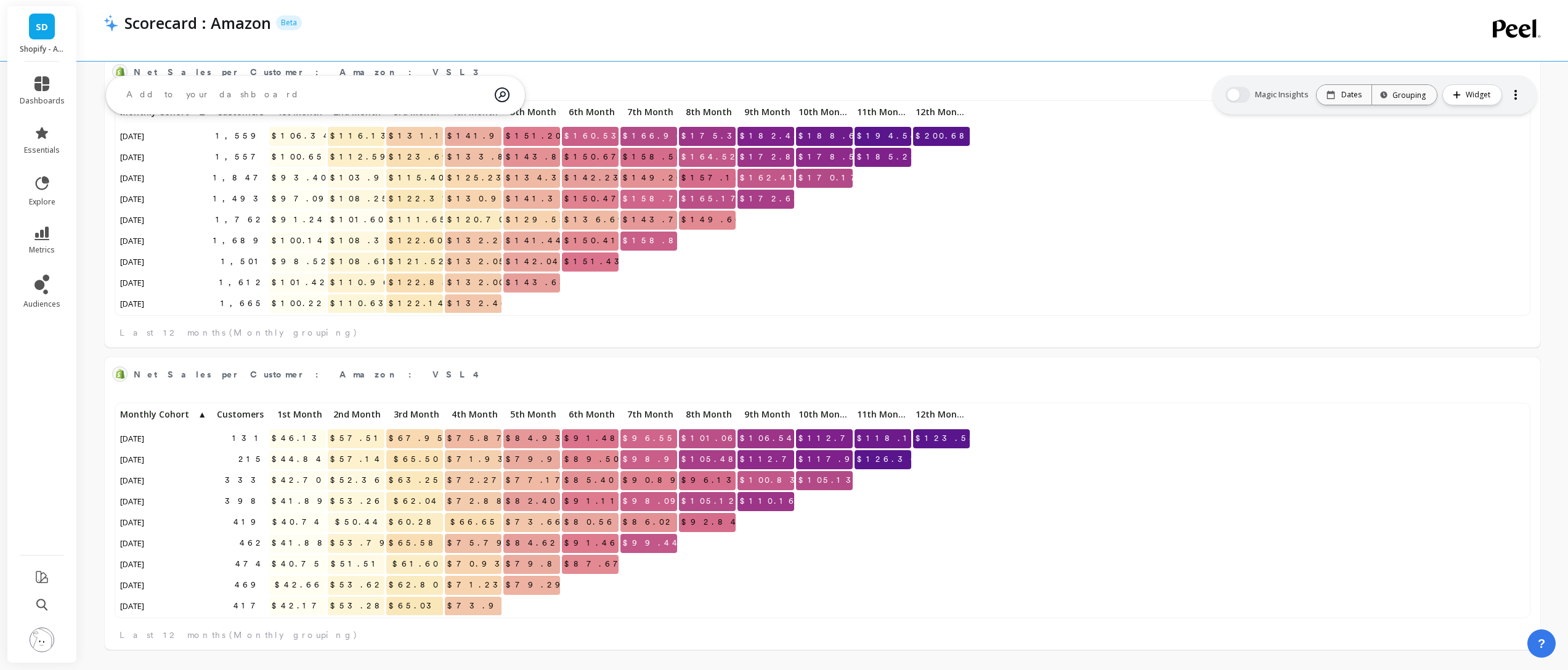
scroll to position [10, 10]
